Goal: Task Accomplishment & Management: Manage account settings

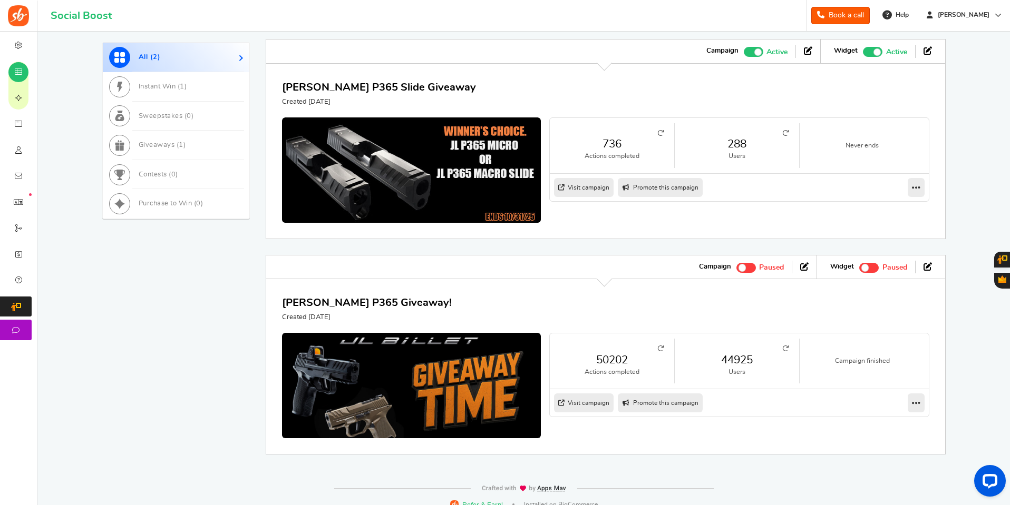
scroll to position [561, 0]
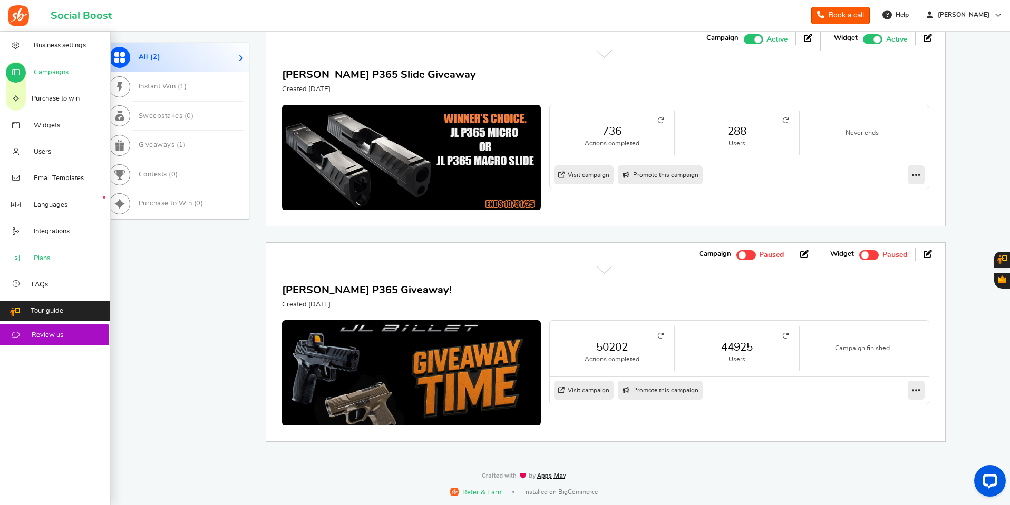
click at [48, 258] on span "Plans" at bounding box center [42, 258] width 16 height 9
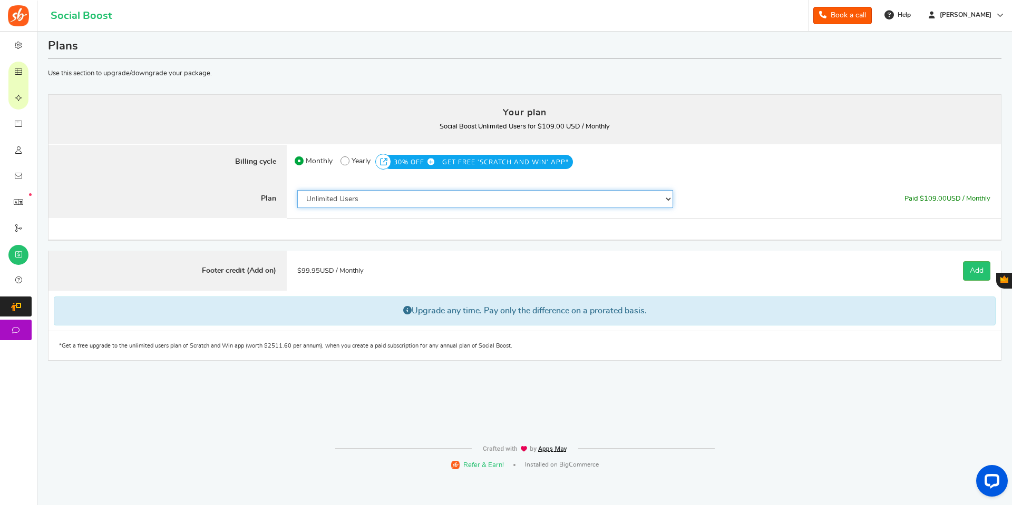
click at [671, 200] on select "50 Users 500 Users 2000 Users 5000 Users 10000 Users 15000 Users 25000 Users En…" at bounding box center [485, 199] width 376 height 18
click at [297, 190] on select "50 Users 500 Users 2000 Users 5000 Users 10000 Users 15000 Users 25000 Users En…" at bounding box center [485, 199] width 376 height 18
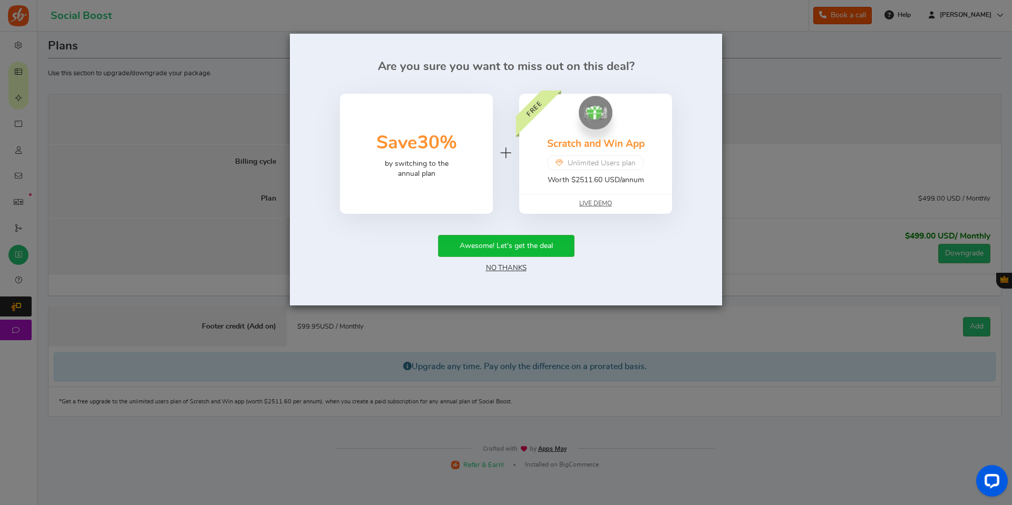
click at [814, 138] on div "Are you sure you want to miss out on this deal? 50% Save 30% by switching to th…" at bounding box center [506, 252] width 1012 height 505
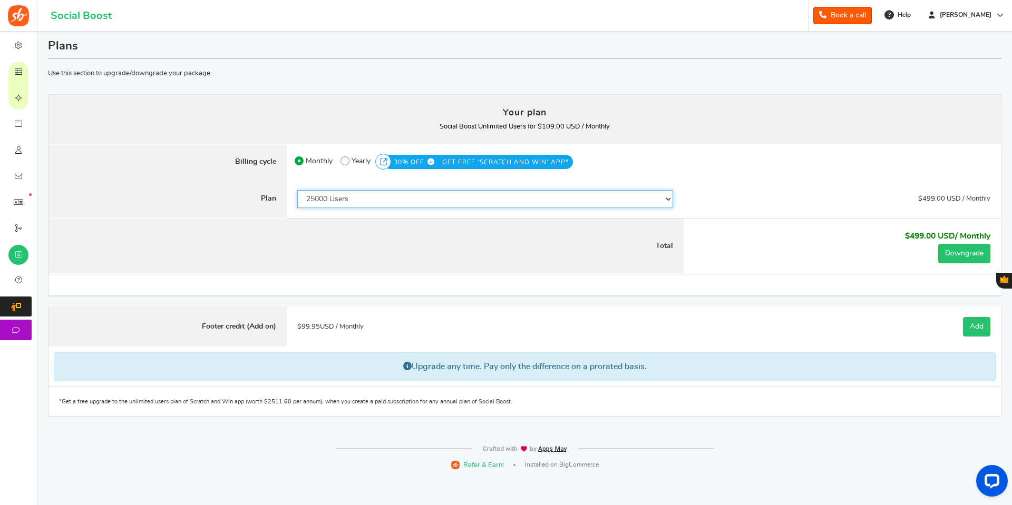
click at [645, 195] on select "50 Users 500 Users 2000 Users 5000 Users 10000 Users 15000 Users 25000 Users En…" at bounding box center [485, 199] width 376 height 18
select select "820"
click at [297, 190] on select "50 Users 500 Users 2000 Users 5000 Users 10000 Users 15000 Users 25000 Users En…" at bounding box center [485, 199] width 376 height 18
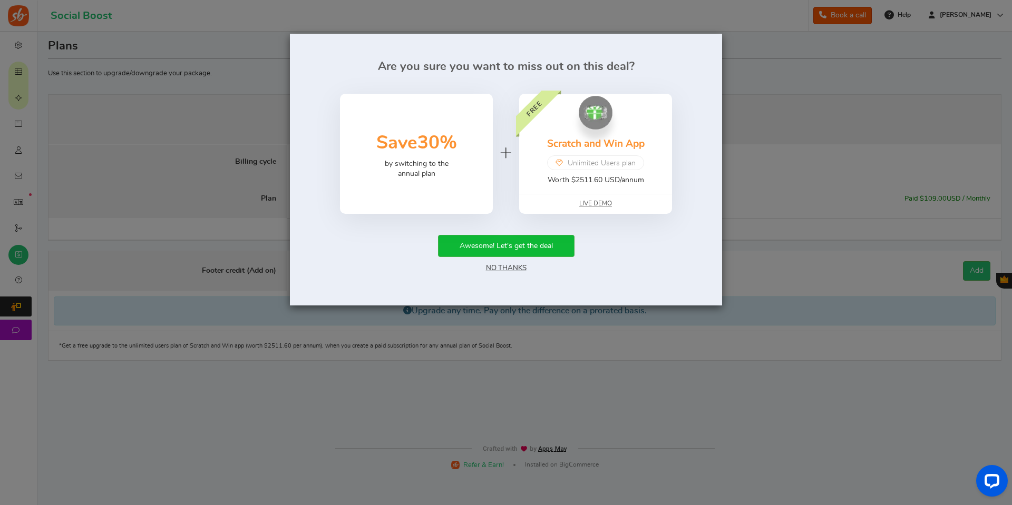
click at [519, 269] on link "No Thanks" at bounding box center [506, 268] width 41 height 7
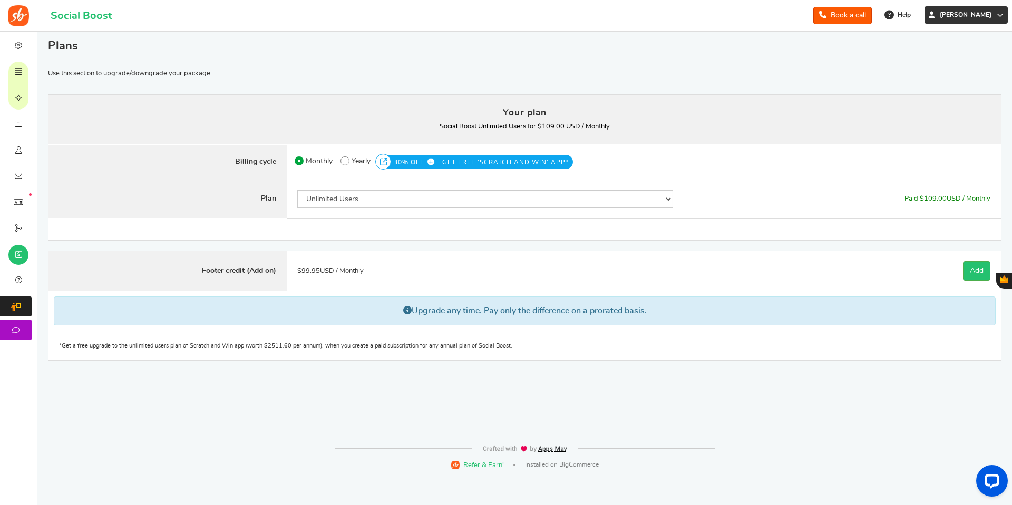
click at [990, 15] on span "[PERSON_NAME]" at bounding box center [965, 15] width 60 height 9
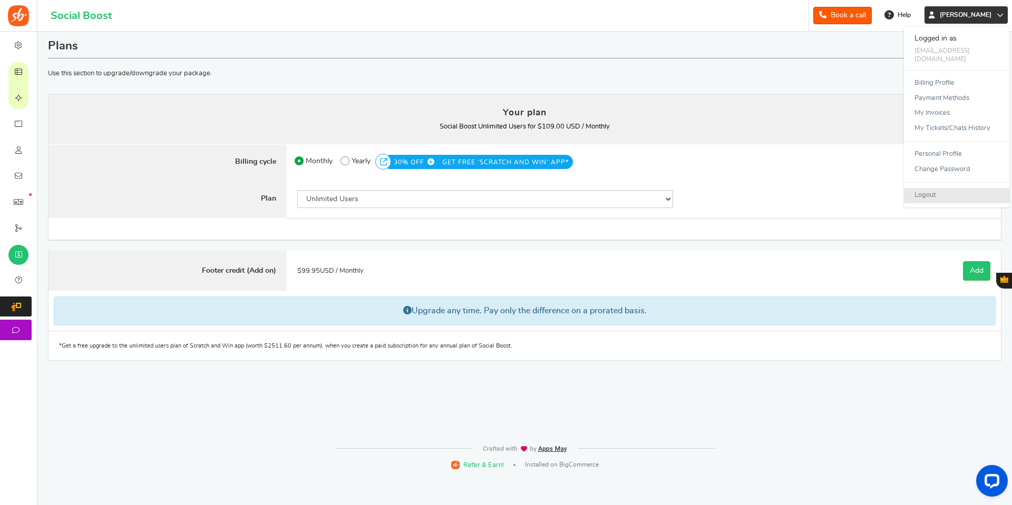
click at [932, 190] on link "Logout" at bounding box center [956, 195] width 105 height 15
